Goal: Task Accomplishment & Management: Manage account settings

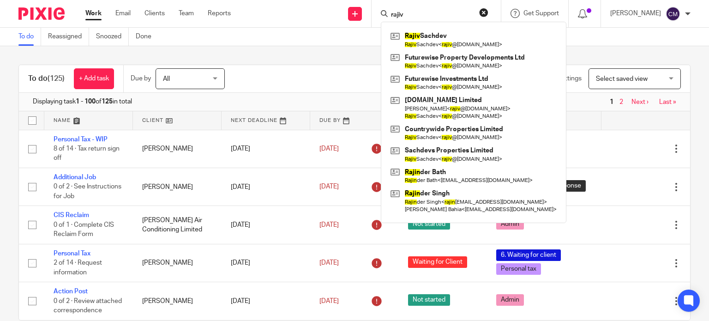
type input "rajiv"
click button "submit" at bounding box center [0, 0] width 0 height 0
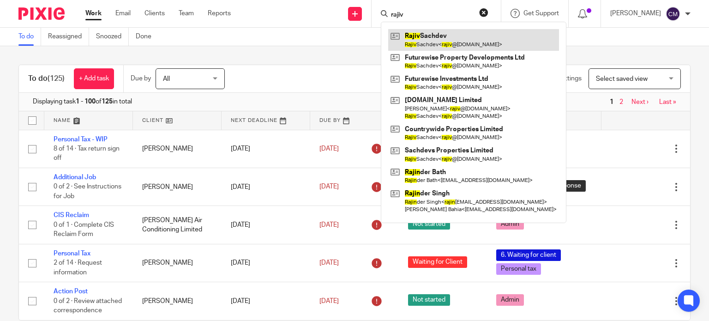
click at [482, 35] on link at bounding box center [473, 39] width 171 height 21
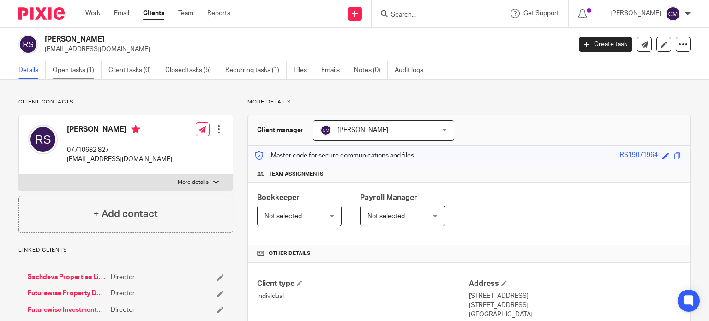
click at [79, 72] on link "Open tasks (1)" at bounding box center [77, 70] width 49 height 18
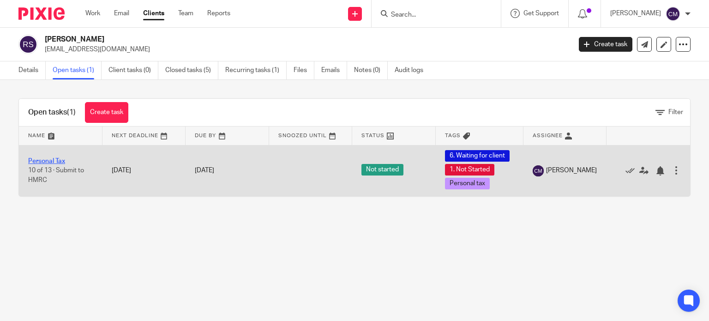
click at [42, 160] on link "Personal Tax" at bounding box center [46, 161] width 37 height 6
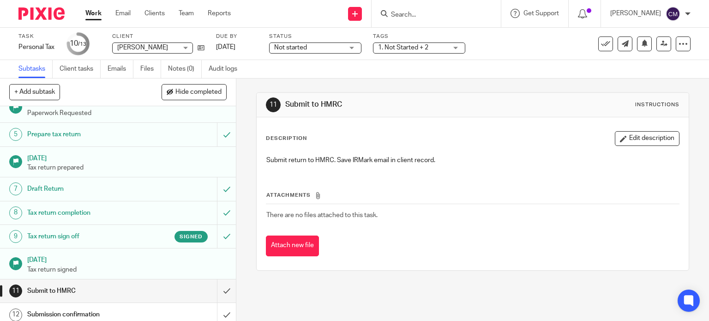
scroll to position [120, 0]
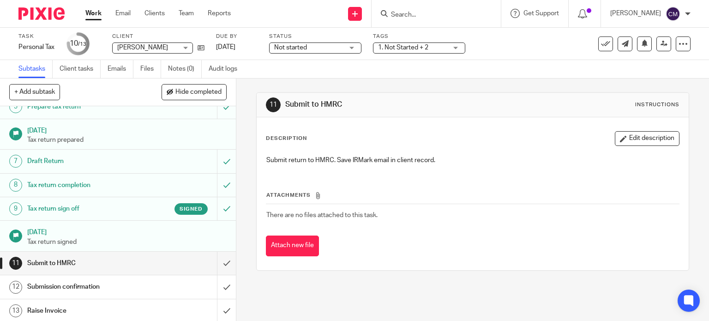
click at [433, 13] on input "Search" at bounding box center [431, 15] width 83 height 8
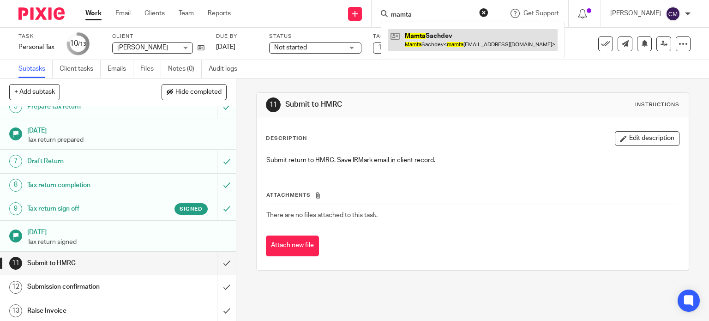
type input "mamta"
click at [440, 34] on link at bounding box center [472, 39] width 169 height 21
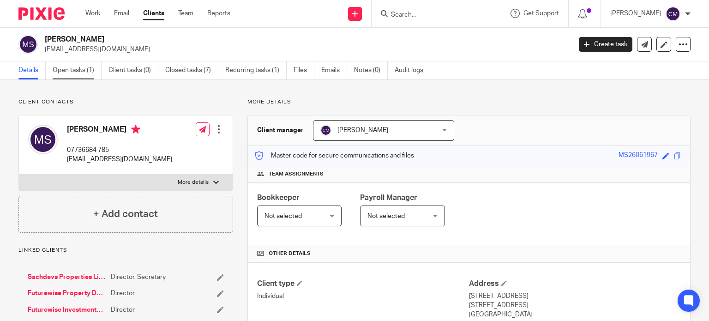
click at [80, 75] on link "Open tasks (1)" at bounding box center [77, 70] width 49 height 18
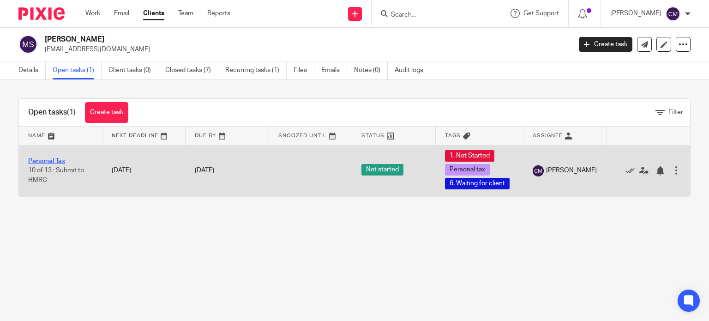
click at [53, 162] on link "Personal Tax" at bounding box center [46, 161] width 37 height 6
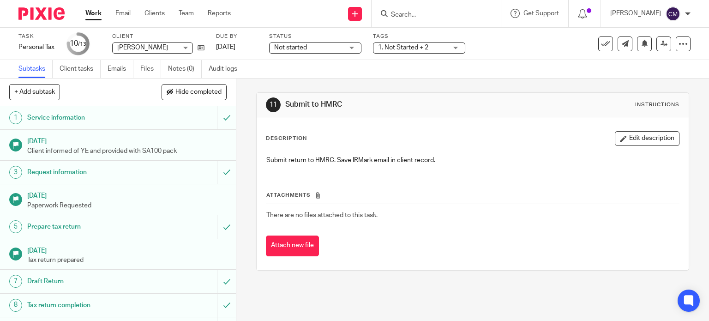
click at [415, 16] on input "Search" at bounding box center [431, 15] width 83 height 8
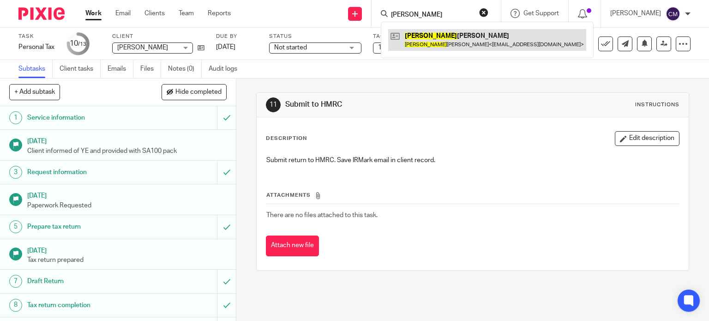
type input "[PERSON_NAME]"
click at [446, 33] on link at bounding box center [487, 39] width 198 height 21
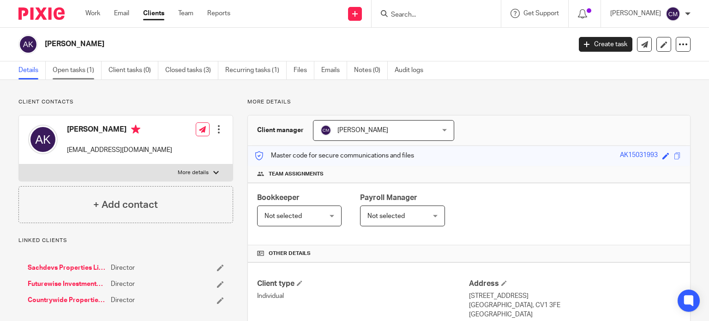
click at [68, 72] on link "Open tasks (1)" at bounding box center [77, 70] width 49 height 18
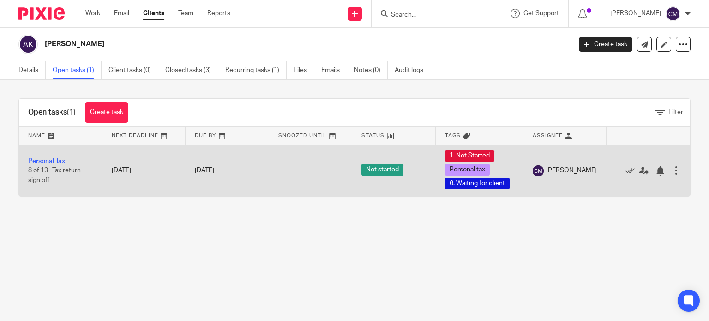
click at [49, 158] on link "Personal Tax" at bounding box center [46, 161] width 37 height 6
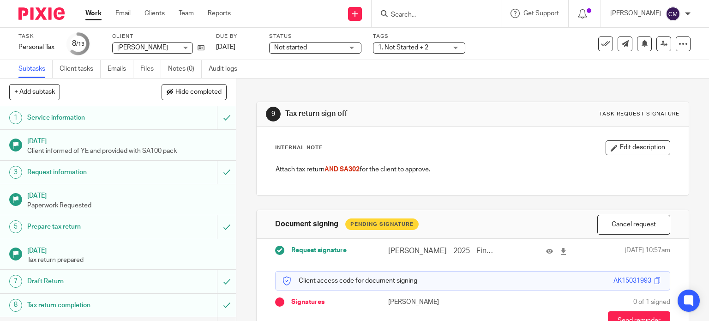
click at [427, 14] on input "Search" at bounding box center [431, 15] width 83 height 8
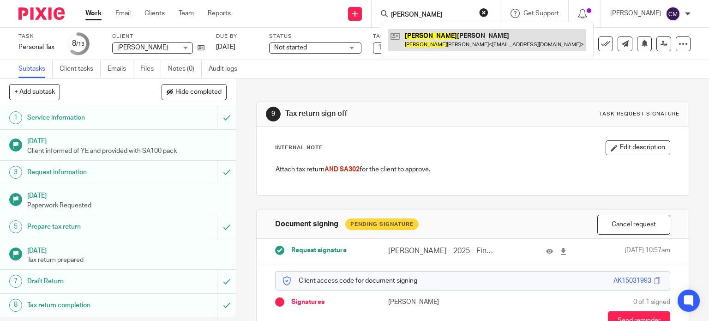
type input "[PERSON_NAME]"
click at [458, 32] on link at bounding box center [487, 39] width 198 height 21
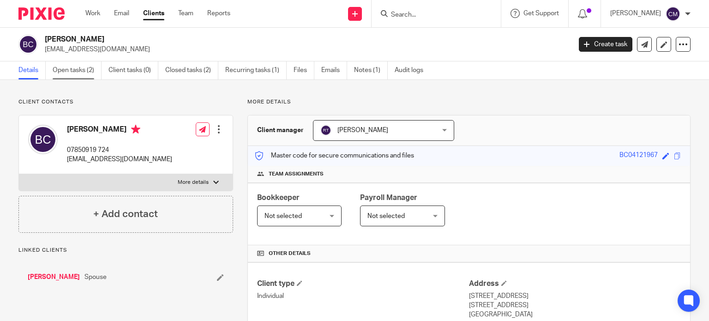
click at [71, 73] on link "Open tasks (2)" at bounding box center [77, 70] width 49 height 18
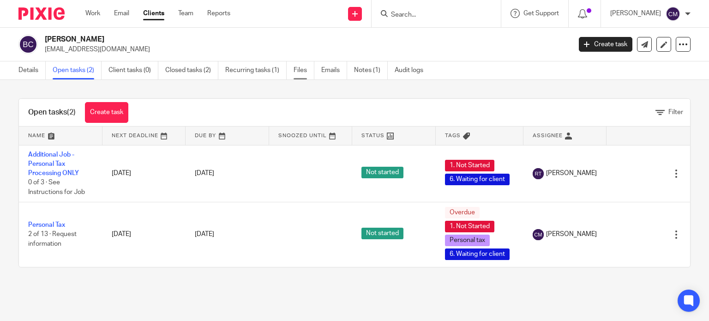
click at [297, 72] on link "Files" at bounding box center [303, 70] width 21 height 18
click at [471, 16] on input "Search" at bounding box center [431, 15] width 83 height 8
click at [470, 12] on input "Search" at bounding box center [431, 15] width 83 height 8
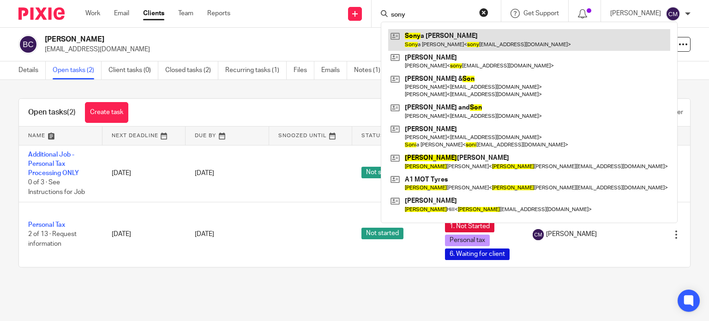
type input "sony"
click at [456, 41] on link at bounding box center [529, 39] width 282 height 21
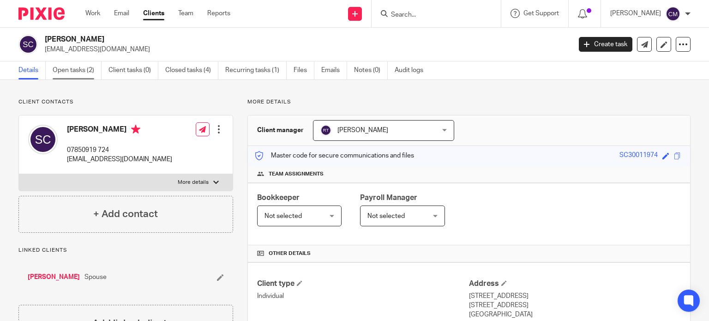
click at [83, 68] on link "Open tasks (2)" at bounding box center [77, 70] width 49 height 18
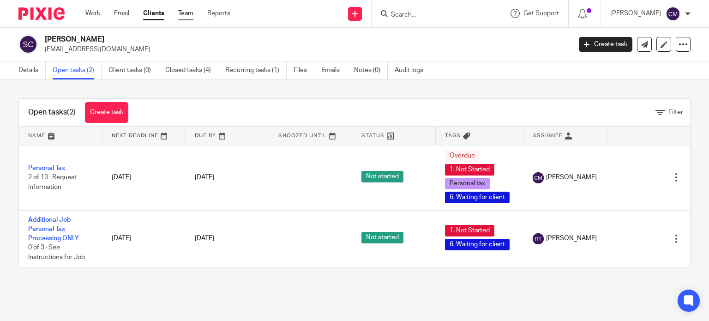
click at [186, 16] on link "Team" at bounding box center [185, 13] width 15 height 9
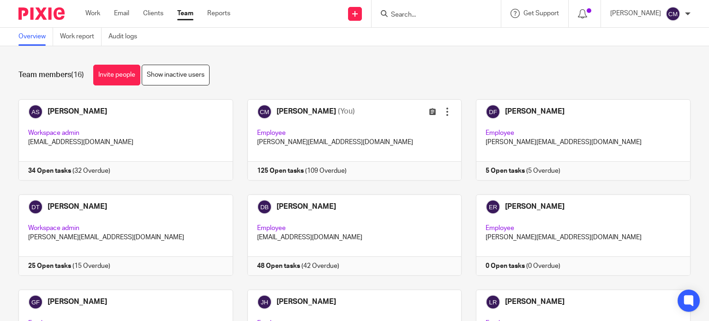
click at [52, 18] on img at bounding box center [41, 13] width 46 height 12
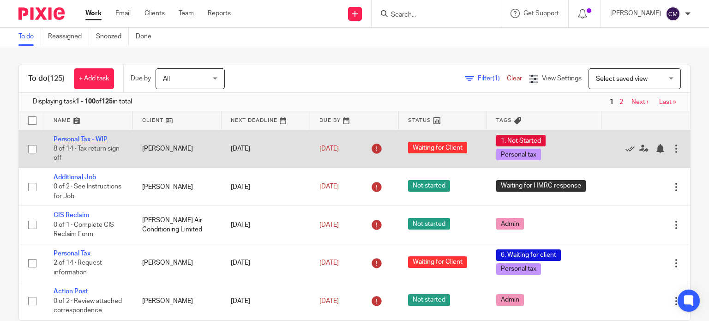
click at [90, 139] on link "Personal Tax - WIP" at bounding box center [81, 139] width 54 height 6
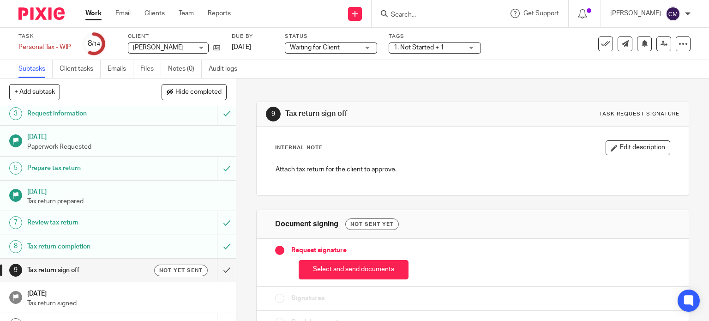
scroll to position [61, 0]
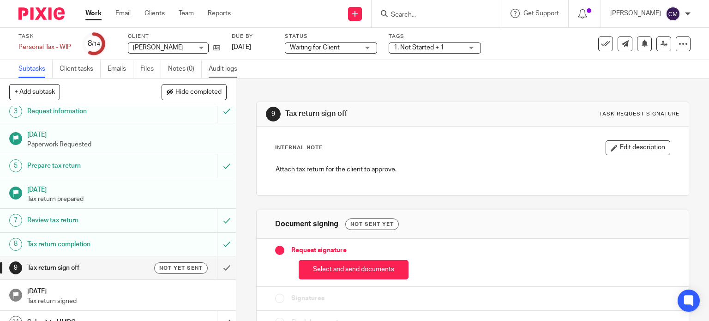
click at [221, 73] on link "Audit logs" at bounding box center [227, 69] width 36 height 18
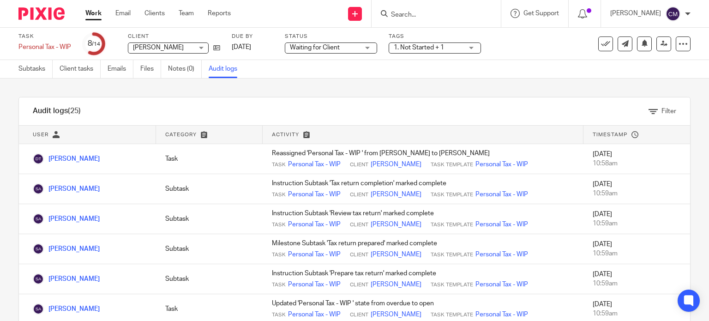
click at [52, 19] on img at bounding box center [41, 13] width 46 height 12
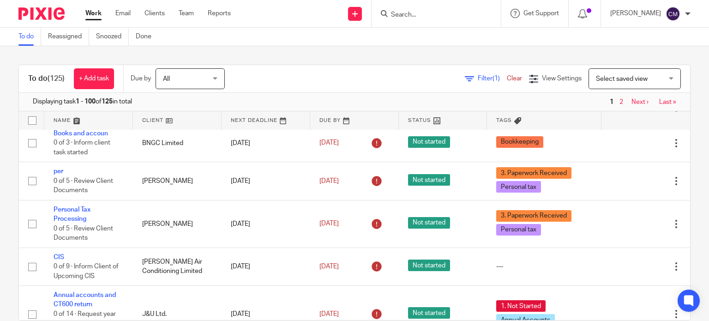
scroll to position [830, 0]
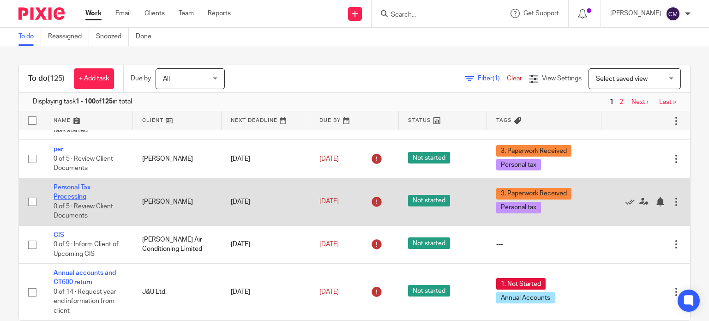
drag, startPoint x: 66, startPoint y: 238, endPoint x: 59, endPoint y: 244, distance: 9.8
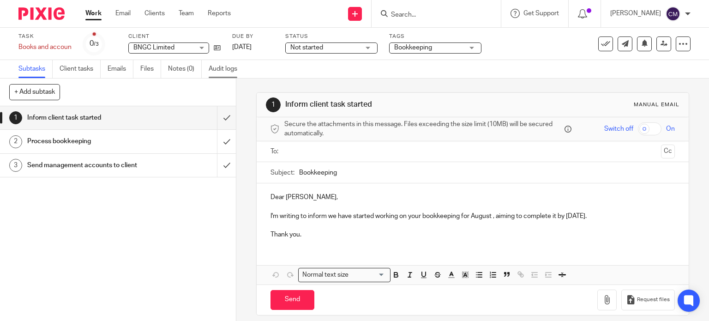
click at [224, 64] on link "Audit logs" at bounding box center [227, 69] width 36 height 18
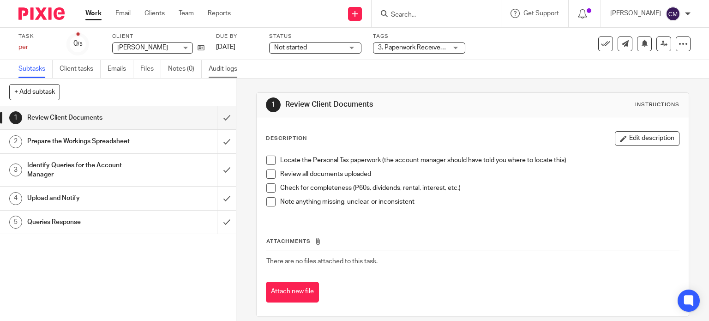
click at [219, 66] on link "Audit logs" at bounding box center [227, 69] width 36 height 18
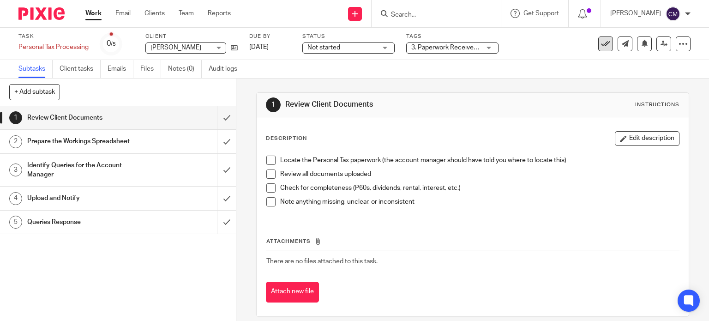
click at [601, 42] on icon at bounding box center [605, 43] width 9 height 9
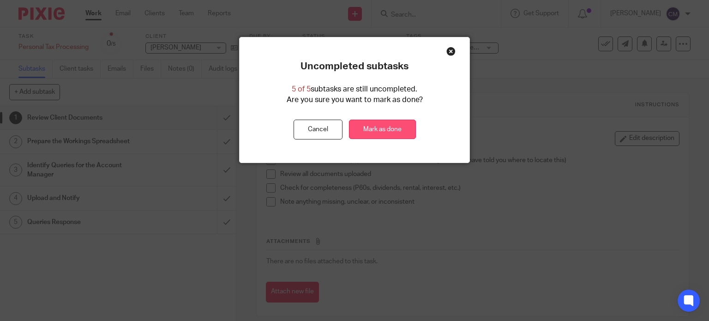
click at [391, 120] on link "Mark as done" at bounding box center [382, 129] width 67 height 20
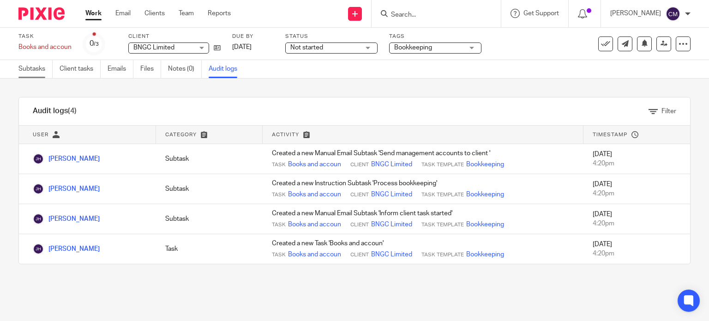
click at [35, 68] on link "Subtasks" at bounding box center [35, 69] width 34 height 18
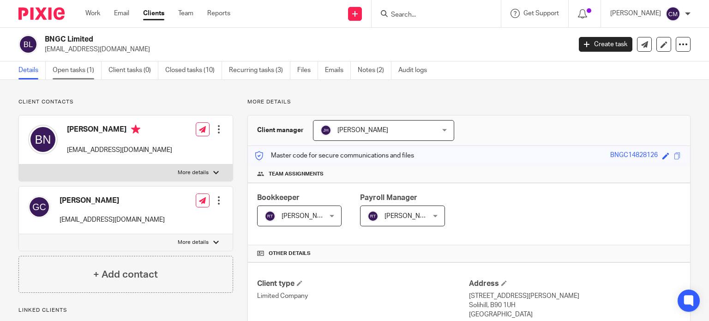
click at [85, 67] on link "Open tasks (1)" at bounding box center [77, 70] width 49 height 18
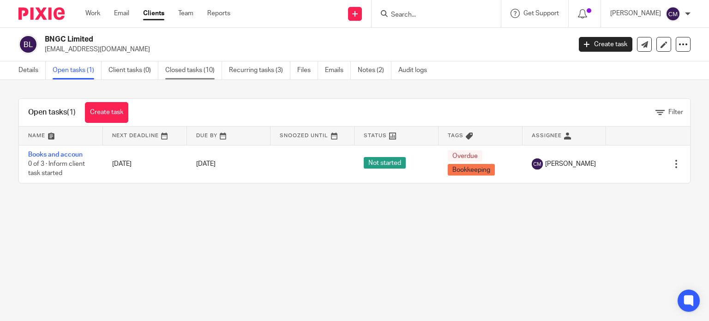
click at [189, 67] on link "Closed tasks (10)" at bounding box center [193, 70] width 57 height 18
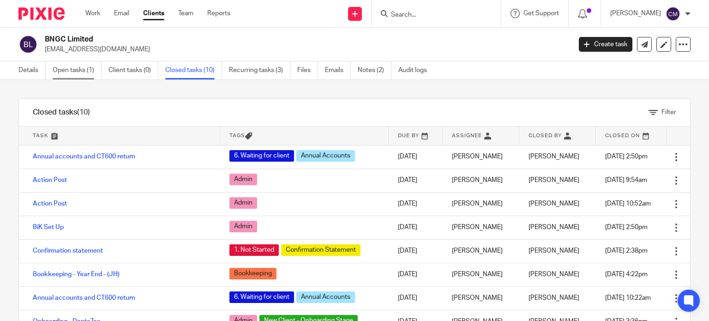
click at [76, 72] on link "Open tasks (1)" at bounding box center [77, 70] width 49 height 18
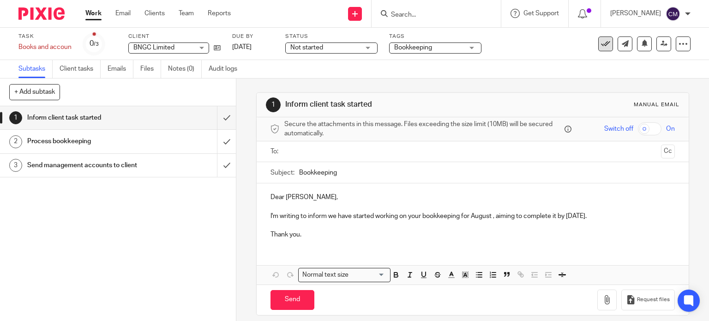
click at [598, 49] on button at bounding box center [605, 43] width 15 height 15
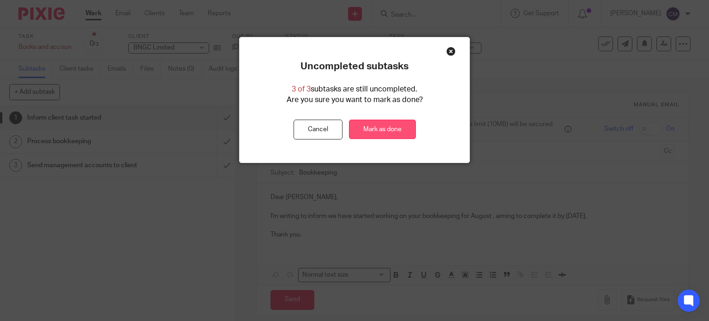
click at [378, 129] on link "Mark as done" at bounding box center [382, 129] width 67 height 20
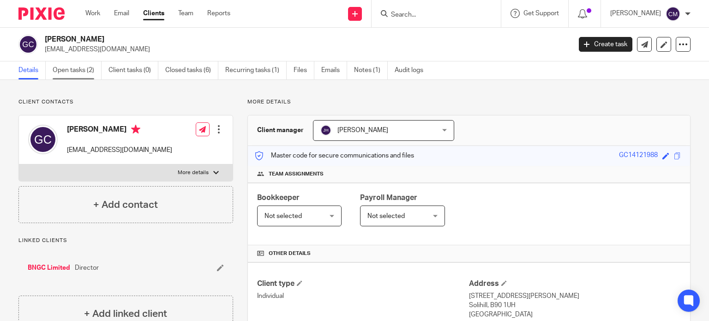
click at [89, 72] on link "Open tasks (2)" at bounding box center [77, 70] width 49 height 18
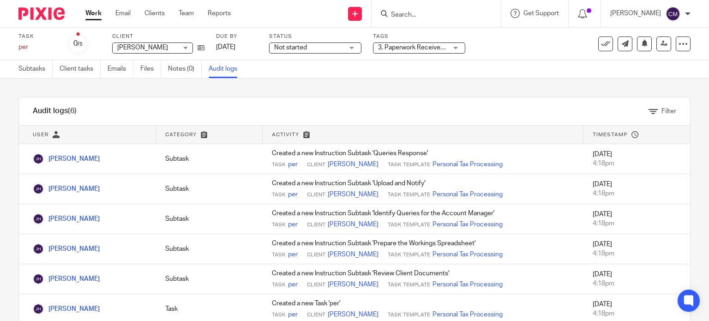
click at [52, 15] on img at bounding box center [41, 13] width 46 height 12
click at [28, 65] on link "Subtasks" at bounding box center [35, 69] width 34 height 18
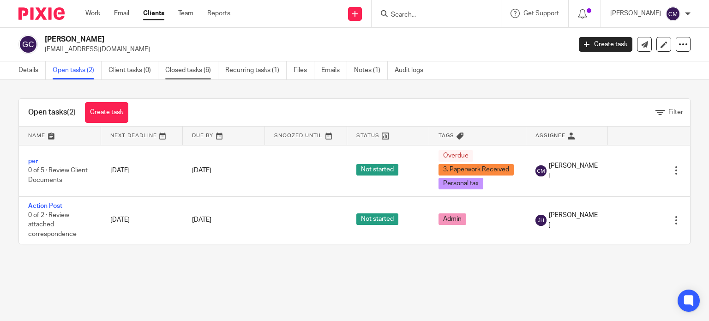
click at [196, 70] on link "Closed tasks (6)" at bounding box center [191, 70] width 53 height 18
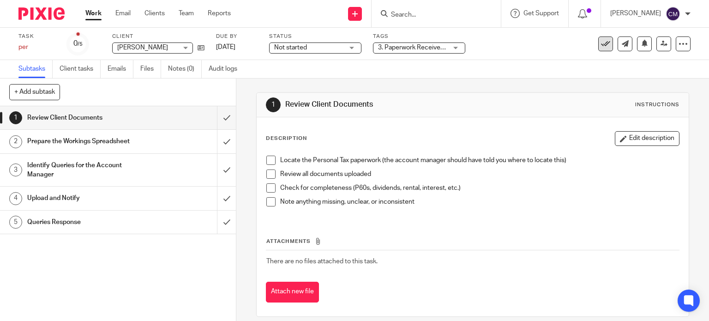
click at [601, 47] on icon at bounding box center [605, 43] width 9 height 9
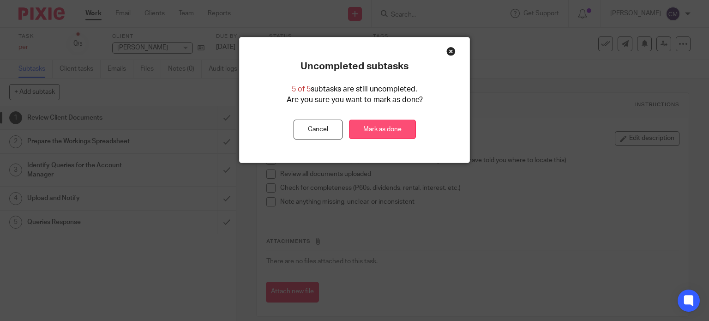
click at [383, 128] on link "Mark as done" at bounding box center [382, 129] width 67 height 20
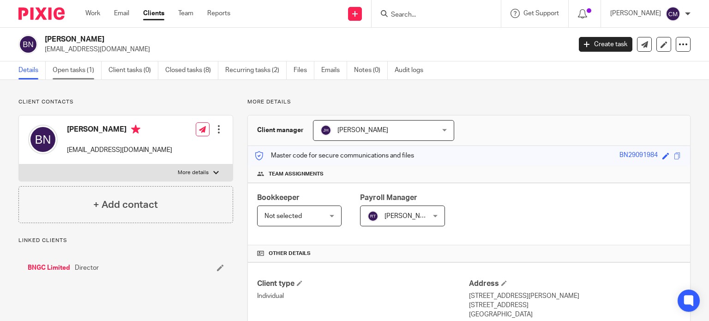
click at [92, 66] on link "Open tasks (1)" at bounding box center [77, 70] width 49 height 18
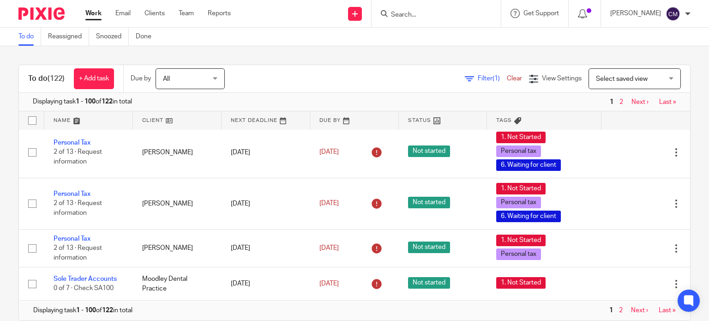
scroll to position [4785, 0]
click at [631, 308] on link "Next ›" at bounding box center [639, 310] width 17 height 6
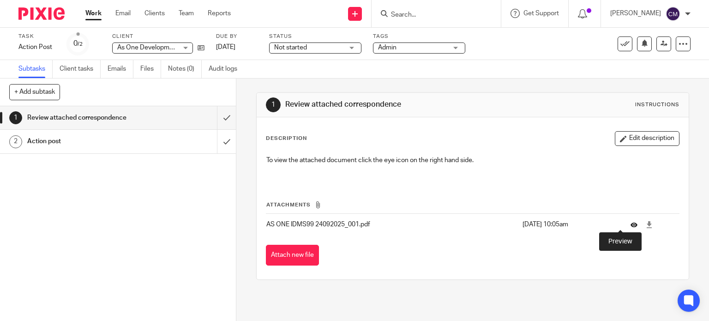
click at [630, 222] on icon at bounding box center [633, 224] width 7 height 7
click at [620, 45] on icon at bounding box center [624, 43] width 9 height 9
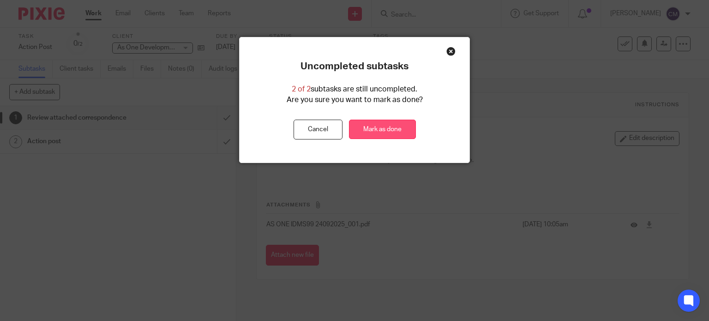
click at [386, 126] on link "Mark as done" at bounding box center [382, 129] width 67 height 20
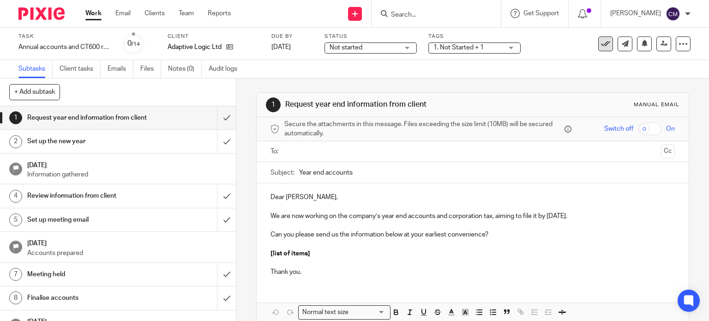
click at [601, 46] on icon at bounding box center [605, 43] width 9 height 9
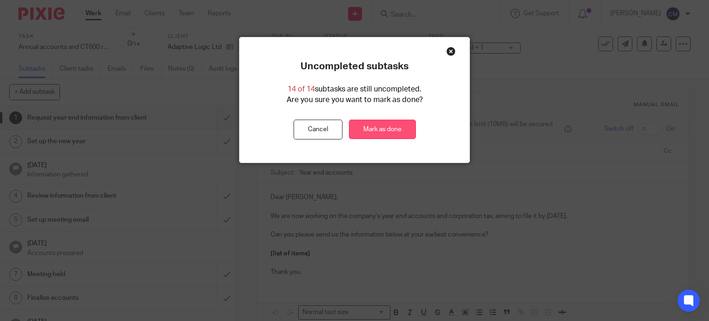
click at [397, 127] on link "Mark as done" at bounding box center [382, 129] width 67 height 20
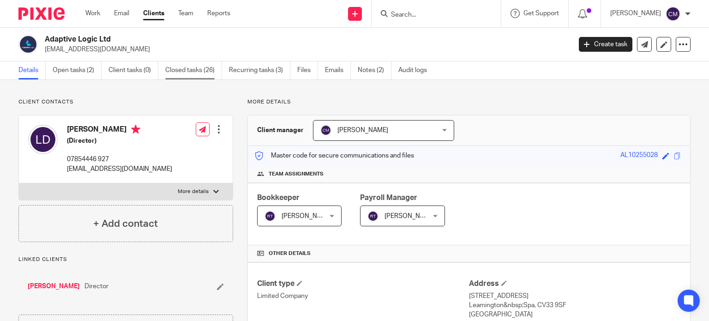
click at [186, 76] on link "Closed tasks (26)" at bounding box center [193, 70] width 57 height 18
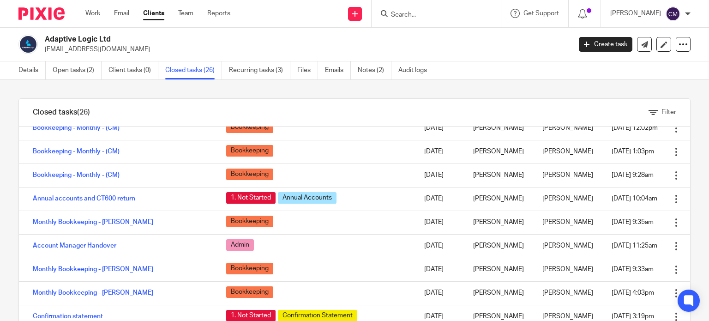
scroll to position [323, 0]
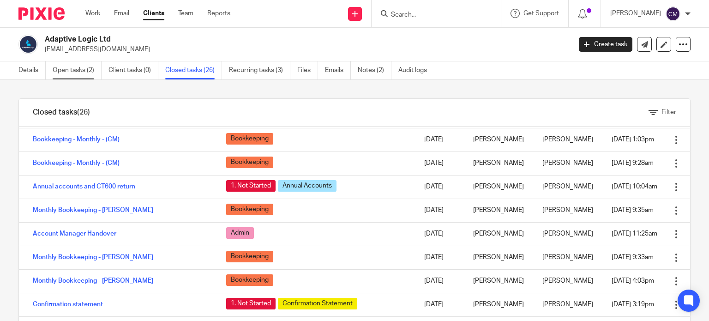
click at [72, 72] on link "Open tasks (2)" at bounding box center [77, 70] width 49 height 18
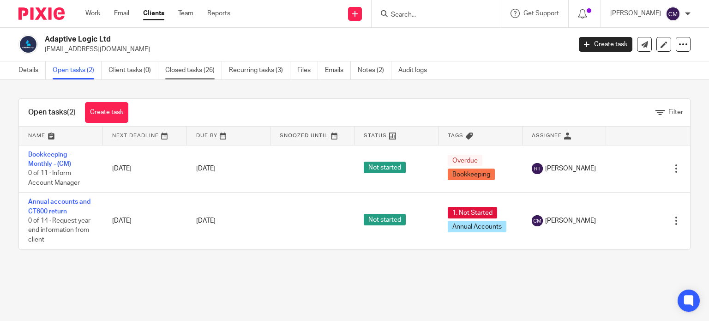
click at [187, 66] on link "Closed tasks (26)" at bounding box center [193, 70] width 57 height 18
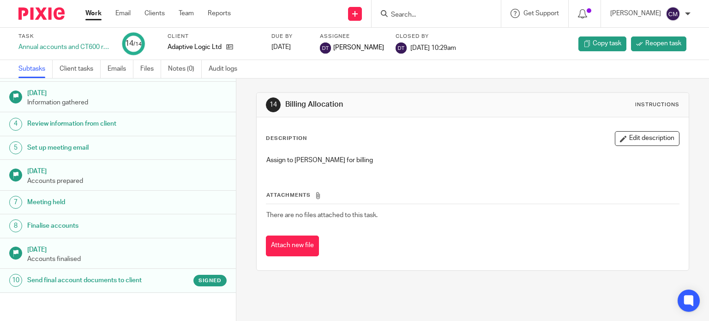
scroll to position [92, 0]
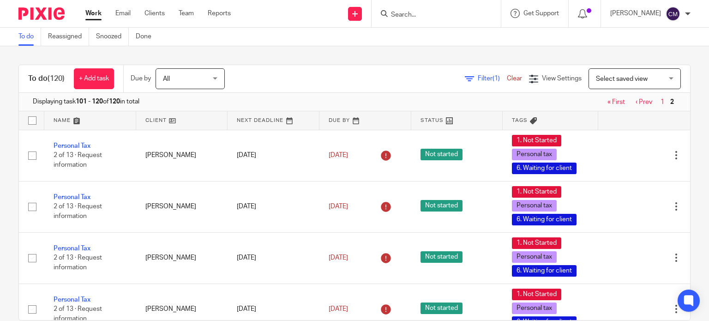
click at [635, 103] on link "‹ Prev" at bounding box center [643, 102] width 17 height 6
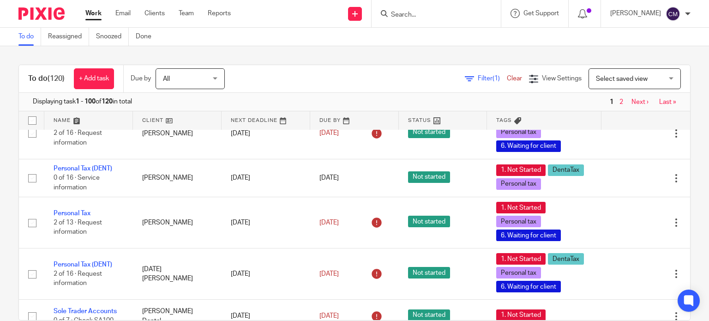
scroll to position [4290, 0]
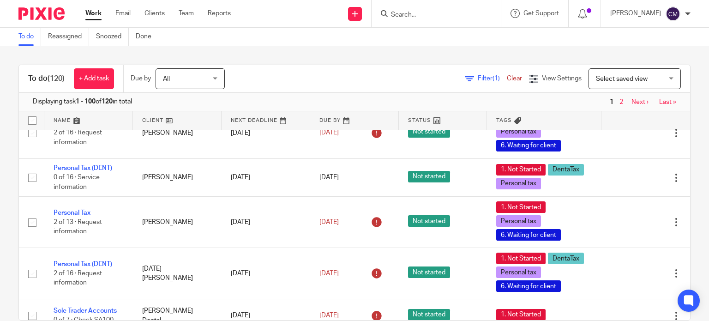
click at [477, 77] on span "Filter (1)" at bounding box center [491, 78] width 29 height 6
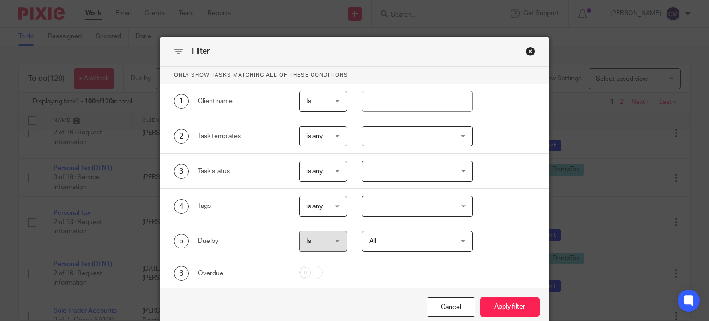
click at [415, 137] on div at bounding box center [417, 136] width 111 height 21
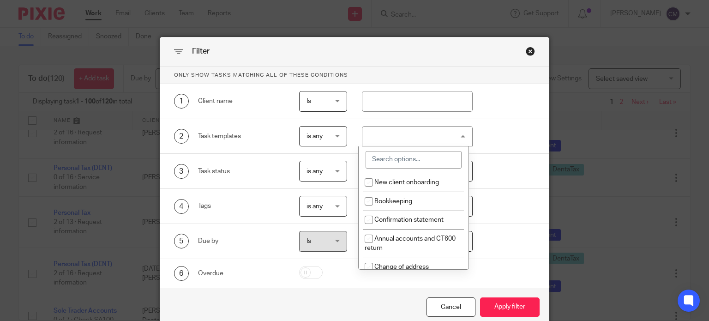
click at [417, 159] on input "search" at bounding box center [413, 160] width 96 height 18
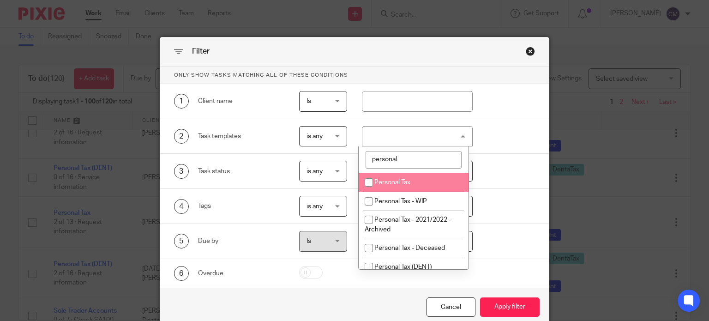
type input "personal"
click at [404, 181] on span "Personal Tax" at bounding box center [392, 182] width 36 height 6
checkbox input "true"
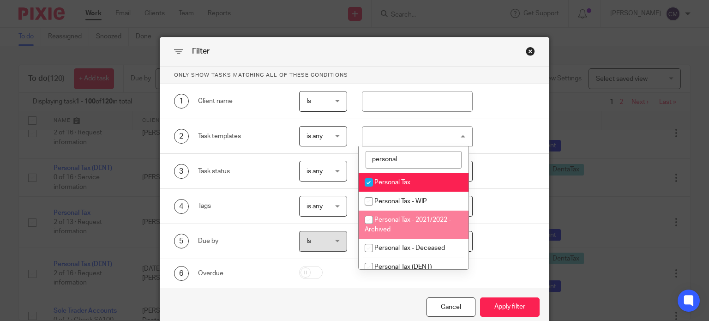
scroll to position [26, 0]
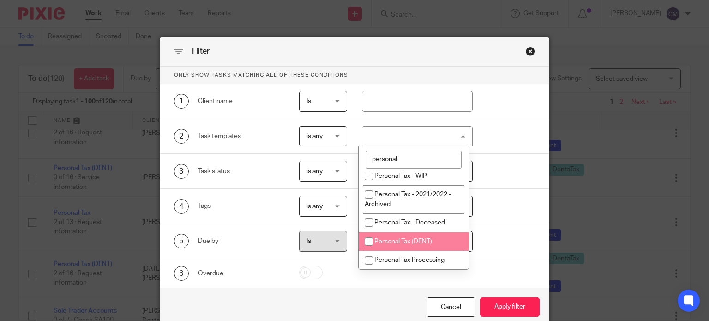
click at [415, 232] on li "Personal Tax (DENT)" at bounding box center [413, 241] width 110 height 19
checkbox input "true"
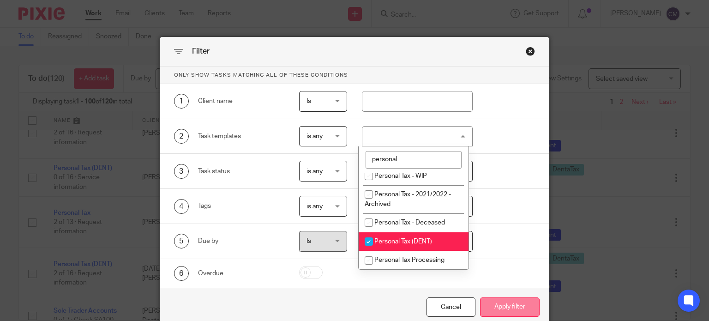
click at [511, 303] on button "Apply filter" at bounding box center [510, 307] width 60 height 20
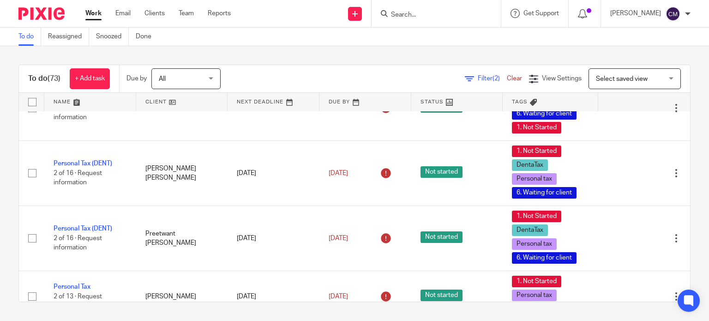
scroll to position [138, 0]
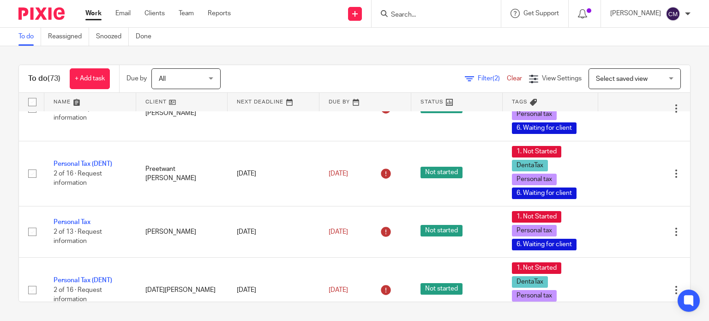
click at [685, 90] on div "To do (73) + Add task Due by All All Today Tomorrow This week Next week This mo…" at bounding box center [354, 183] width 709 height 274
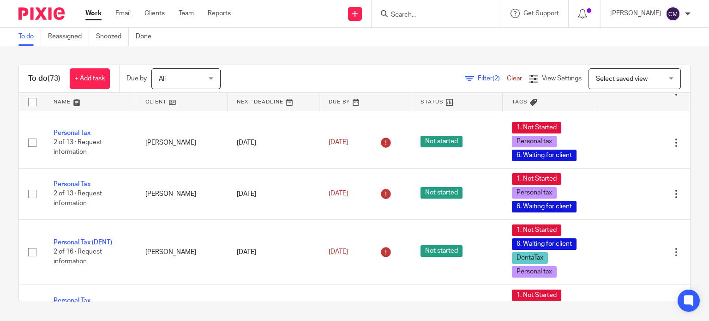
scroll to position [3585, 0]
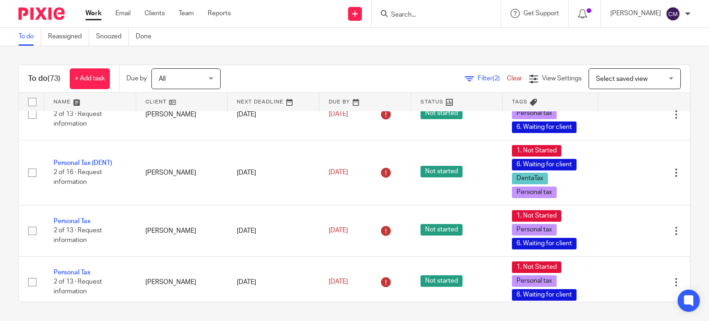
click at [444, 16] on input "Search" at bounding box center [431, 15] width 83 height 8
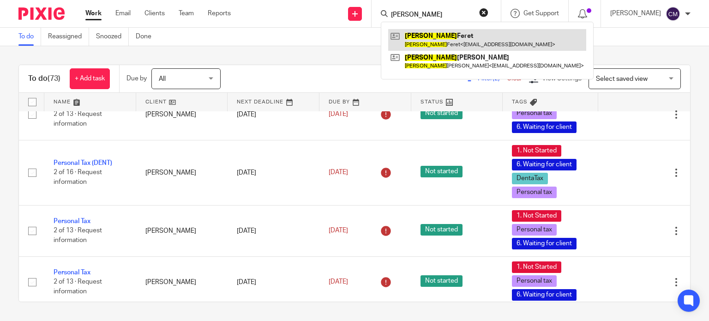
type input "kamil"
click at [456, 37] on link at bounding box center [487, 39] width 198 height 21
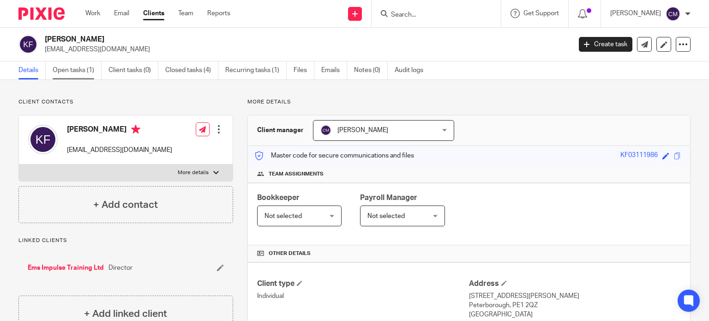
click at [89, 71] on link "Open tasks (1)" at bounding box center [77, 70] width 49 height 18
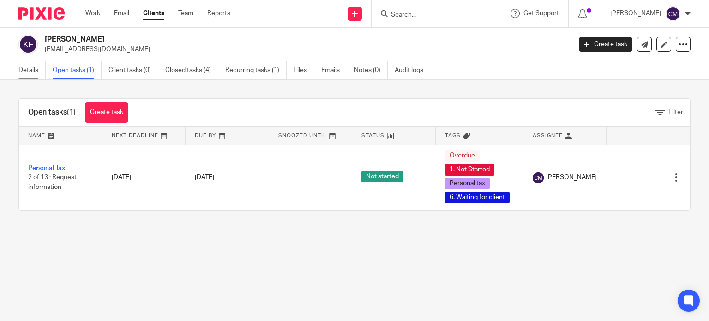
click at [37, 69] on link "Details" at bounding box center [31, 70] width 27 height 18
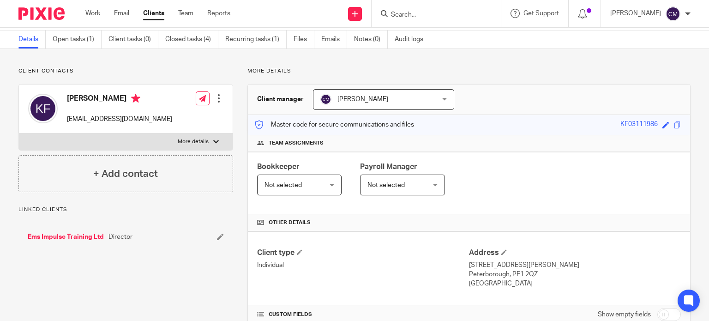
scroll to position [46, 0]
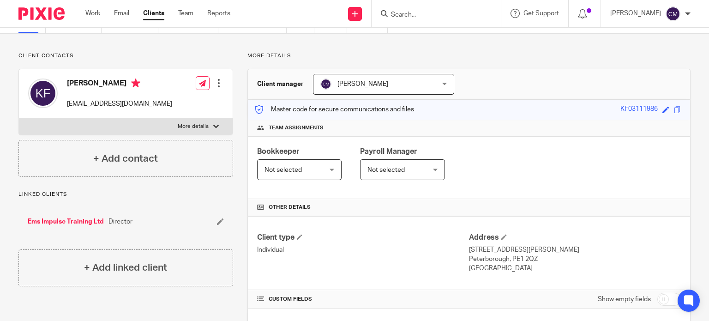
click at [426, 13] on input "Search" at bounding box center [431, 15] width 83 height 8
click at [437, 13] on input "Search" at bounding box center [431, 15] width 83 height 8
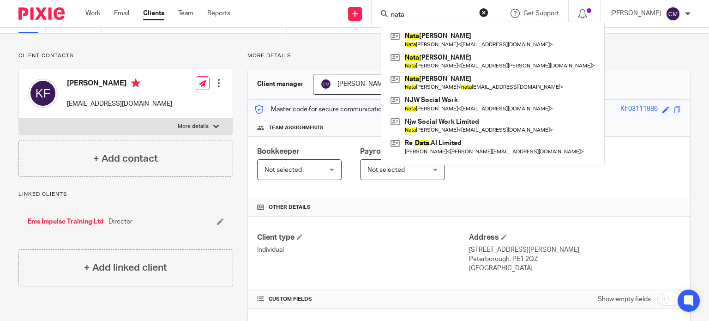
click at [428, 11] on input "nata" at bounding box center [431, 15] width 83 height 8
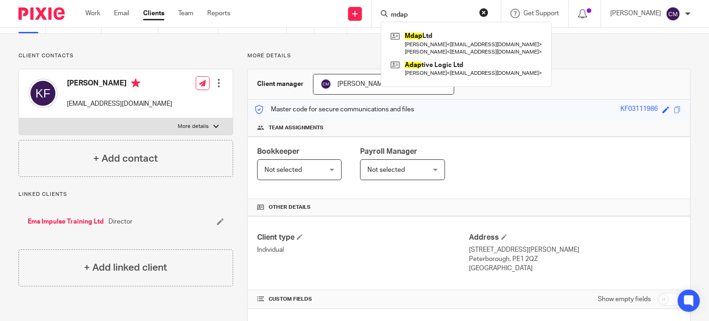
type input "mdap"
click button "submit" at bounding box center [0, 0] width 0 height 0
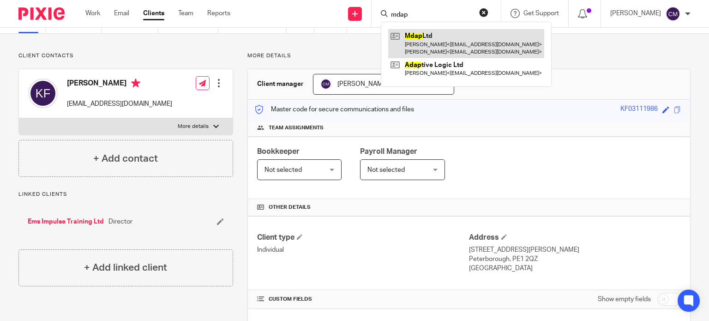
click at [434, 42] on link at bounding box center [466, 43] width 156 height 29
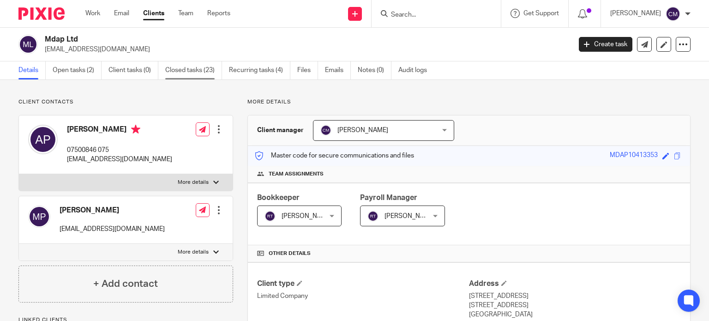
click at [201, 72] on link "Closed tasks (23)" at bounding box center [193, 70] width 57 height 18
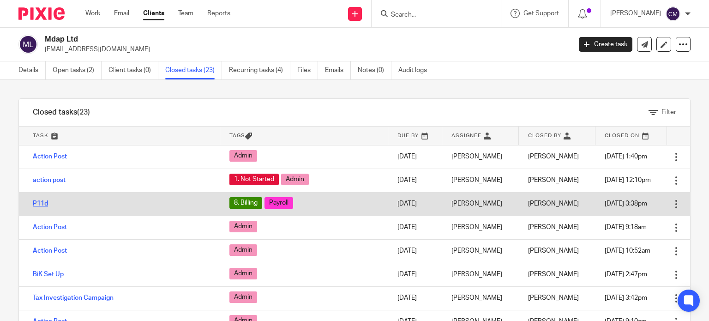
click at [41, 203] on link "P11d" at bounding box center [40, 203] width 15 height 6
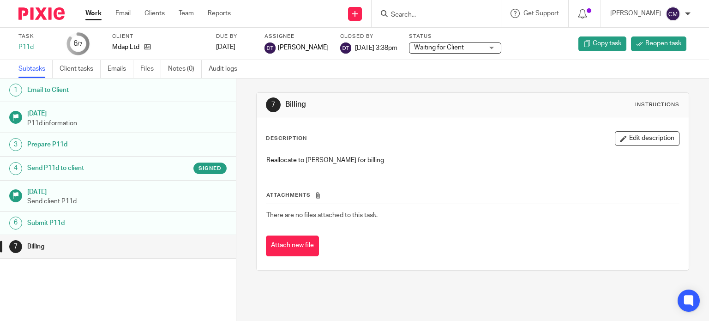
click at [101, 170] on h1 "Send P11d to client" at bounding box center [93, 168] width 133 height 14
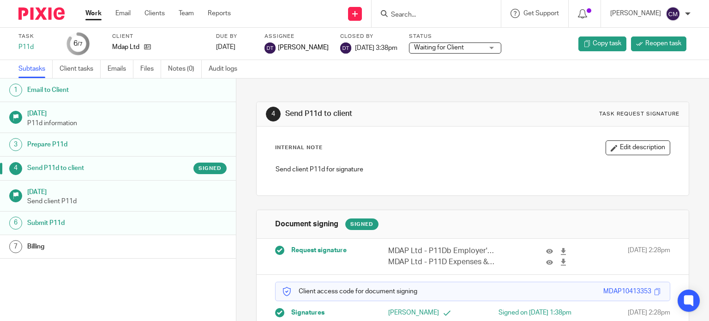
scroll to position [46, 0]
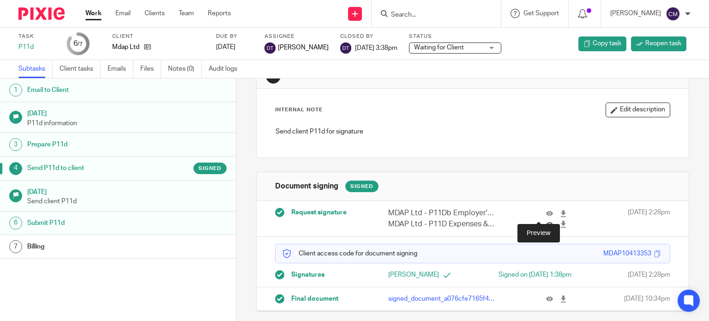
click at [546, 221] on icon at bounding box center [549, 224] width 7 height 7
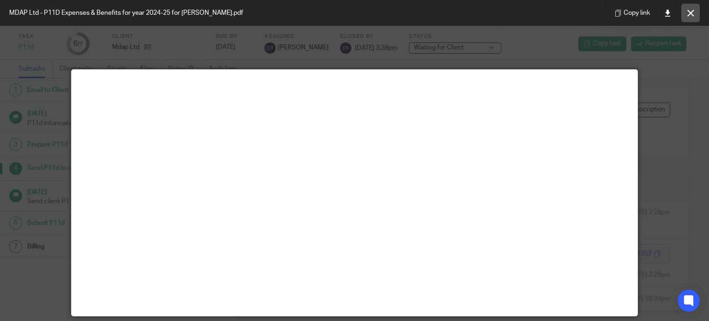
click at [694, 12] on button at bounding box center [690, 13] width 18 height 18
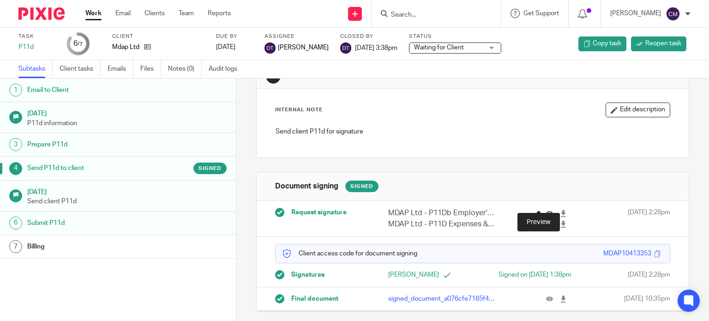
click at [546, 210] on icon at bounding box center [549, 213] width 7 height 7
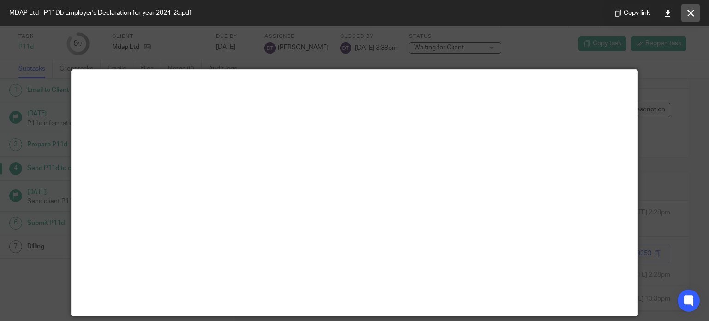
click at [692, 14] on icon at bounding box center [690, 13] width 7 height 7
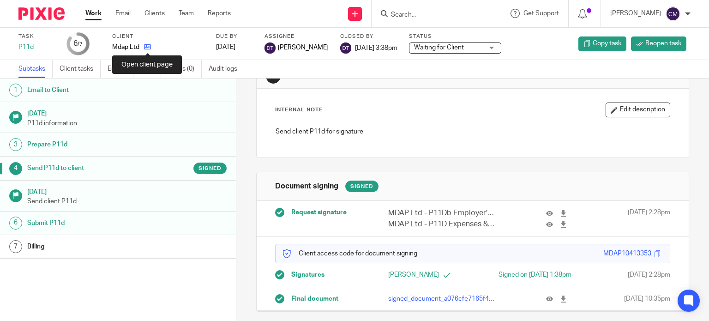
click at [146, 45] on icon at bounding box center [147, 46] width 7 height 7
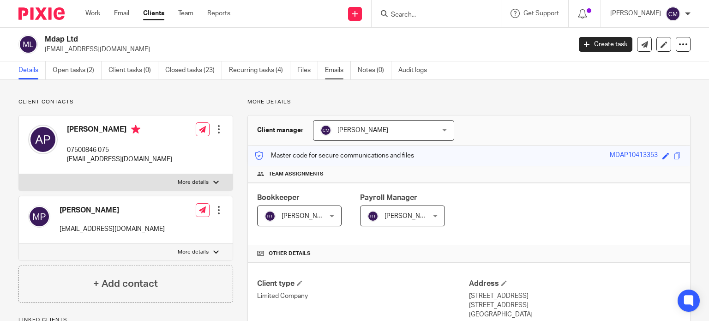
click at [329, 72] on link "Emails" at bounding box center [338, 70] width 26 height 18
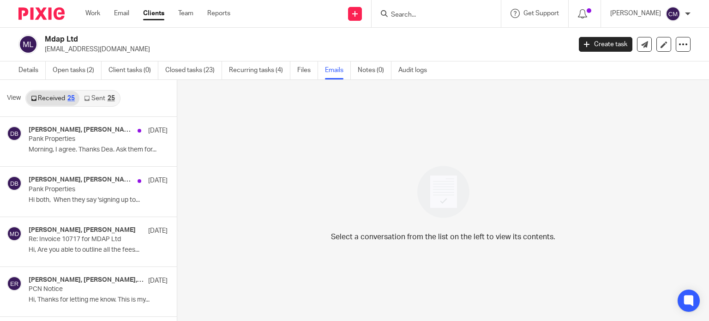
click at [100, 99] on link "Sent 25" at bounding box center [99, 98] width 40 height 15
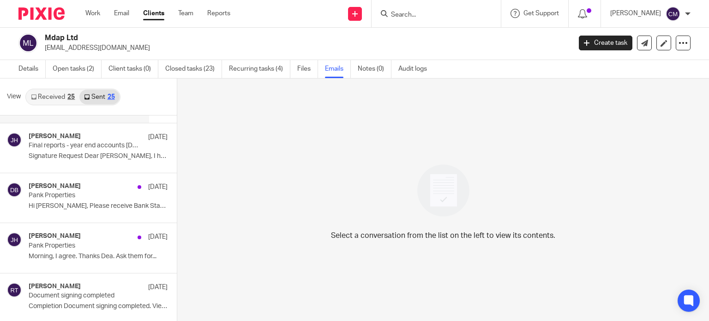
scroll to position [138, 0]
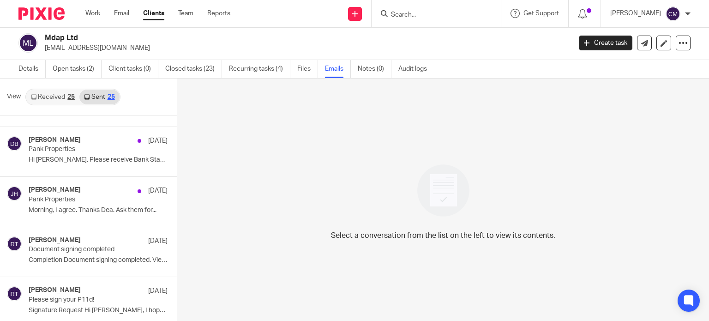
click at [59, 98] on link "Received 25" at bounding box center [52, 96] width 53 height 15
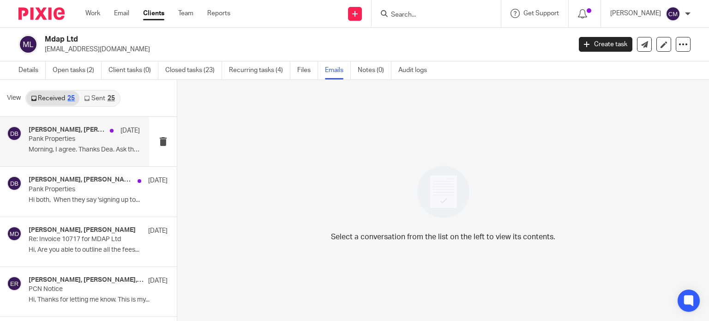
scroll to position [0, 0]
click at [101, 95] on link "Sent 25" at bounding box center [99, 98] width 40 height 15
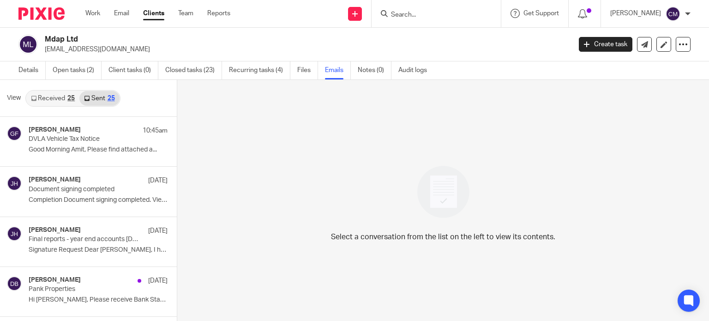
scroll to position [1, 0]
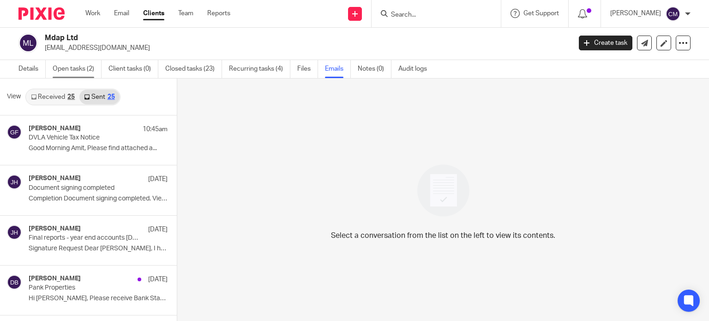
click at [75, 71] on link "Open tasks (2)" at bounding box center [77, 69] width 49 height 18
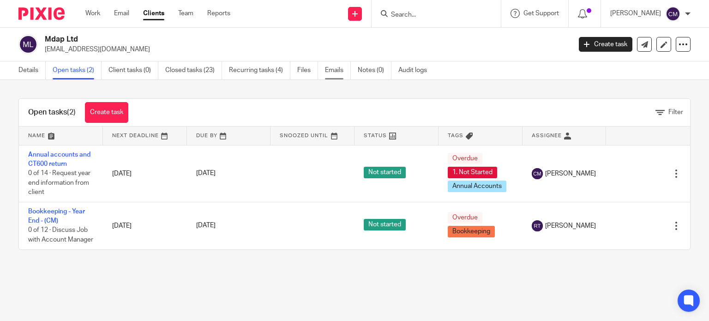
click at [333, 72] on link "Emails" at bounding box center [338, 70] width 26 height 18
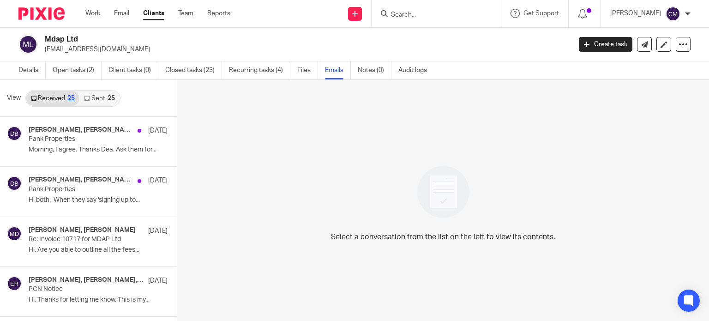
click at [90, 100] on link "Sent 25" at bounding box center [99, 98] width 40 height 15
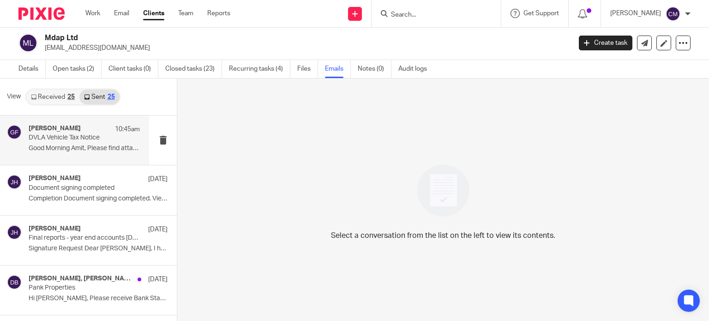
click at [63, 144] on p "Good Morning Amit, Please find attached a..." at bounding box center [84, 148] width 111 height 8
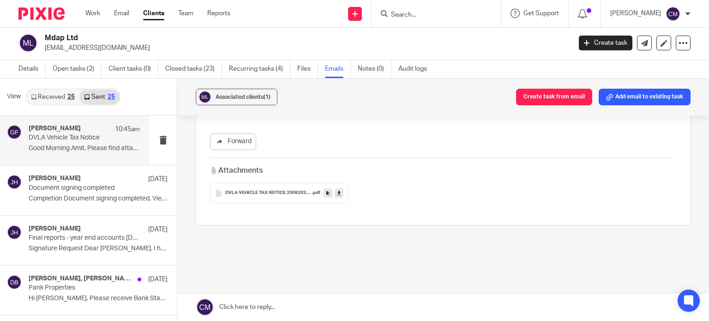
scroll to position [0, 0]
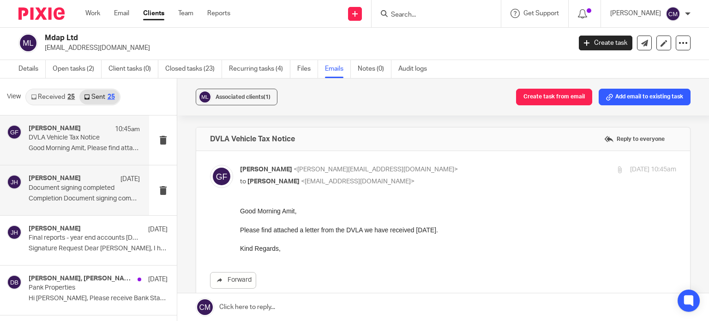
click at [84, 203] on div "Jodie Hall 12 Aug Document signing completed Completion Document signing comple…" at bounding box center [84, 189] width 111 height 31
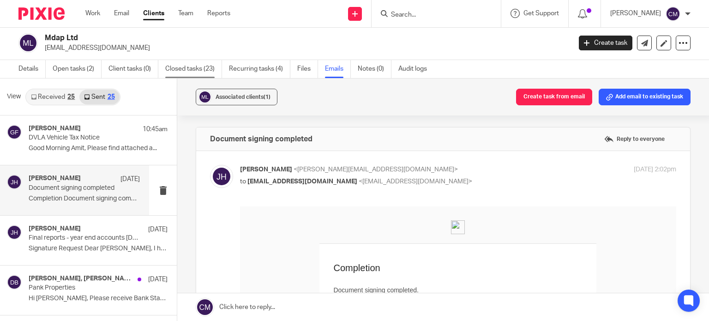
click at [207, 70] on link "Closed tasks (23)" at bounding box center [193, 69] width 57 height 18
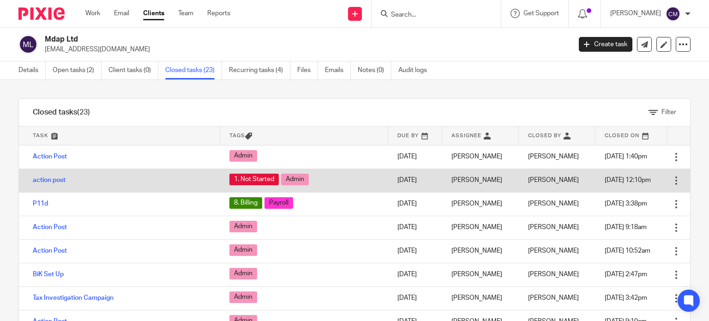
scroll to position [46, 0]
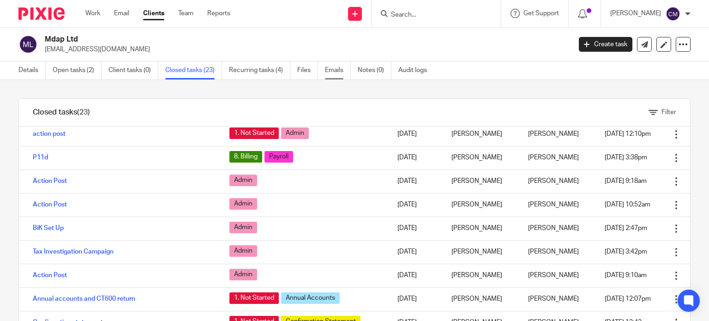
click at [330, 75] on link "Emails" at bounding box center [338, 70] width 26 height 18
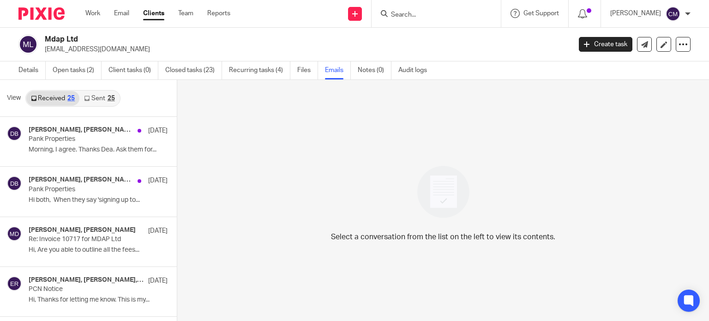
click at [111, 94] on link "Sent 25" at bounding box center [99, 98] width 40 height 15
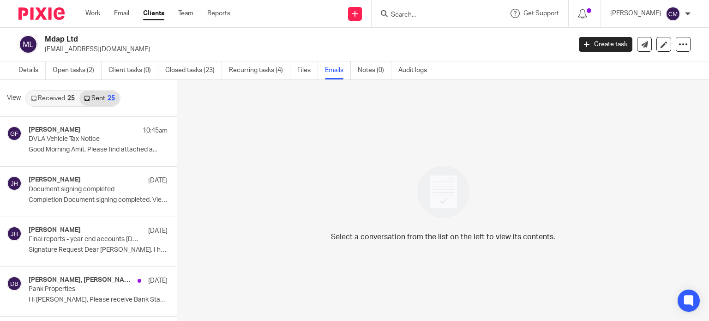
scroll to position [1, 0]
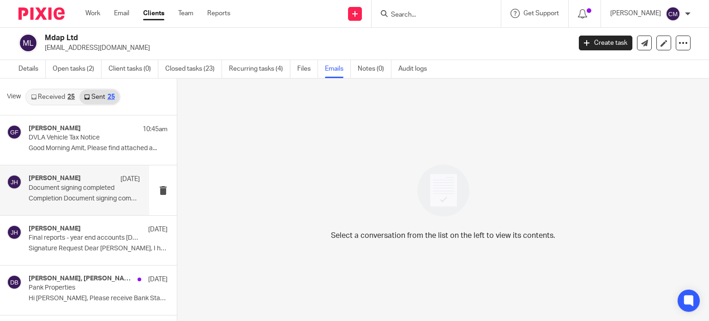
click at [67, 187] on p "Document signing completed" at bounding box center [73, 188] width 89 height 8
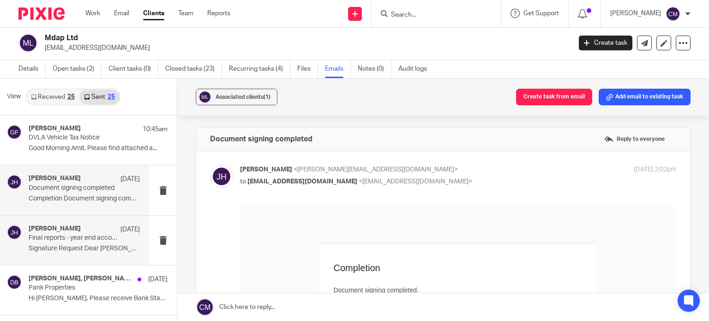
scroll to position [0, 0]
click at [61, 241] on p "Final reports - year end accounts [DATE]- please approve for filing- Panks Prop…" at bounding box center [73, 238] width 89 height 8
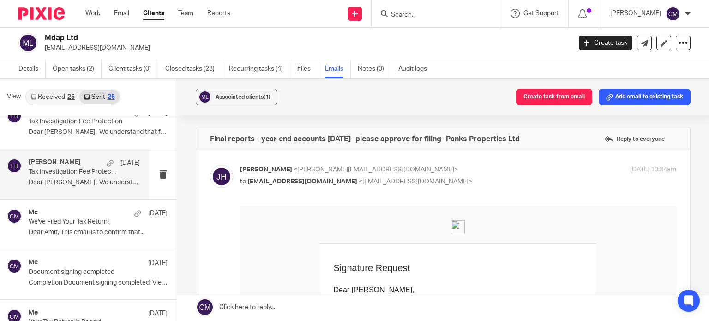
scroll to position [969, 0]
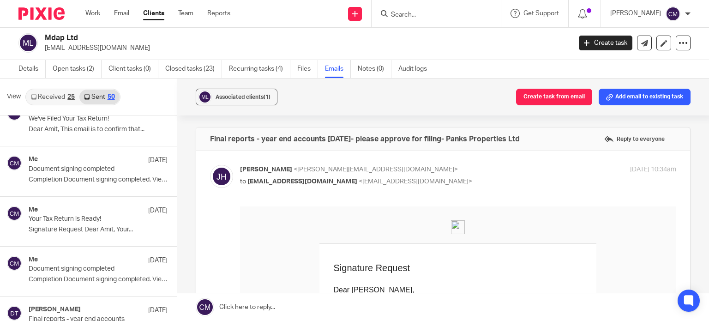
click at [42, 9] on img at bounding box center [41, 13] width 46 height 12
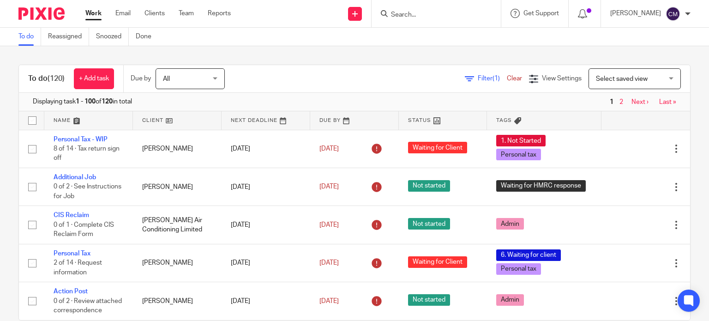
click at [688, 12] on div at bounding box center [688, 14] width 6 height 6
click at [652, 51] on span "Email integration" at bounding box center [661, 50] width 48 height 6
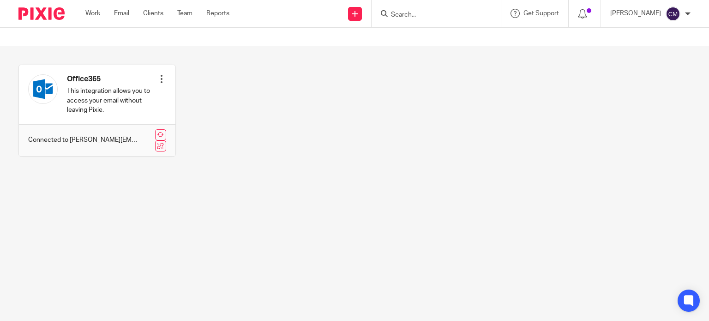
click at [47, 12] on img at bounding box center [41, 13] width 46 height 12
